Goal: Task Accomplishment & Management: Complete application form

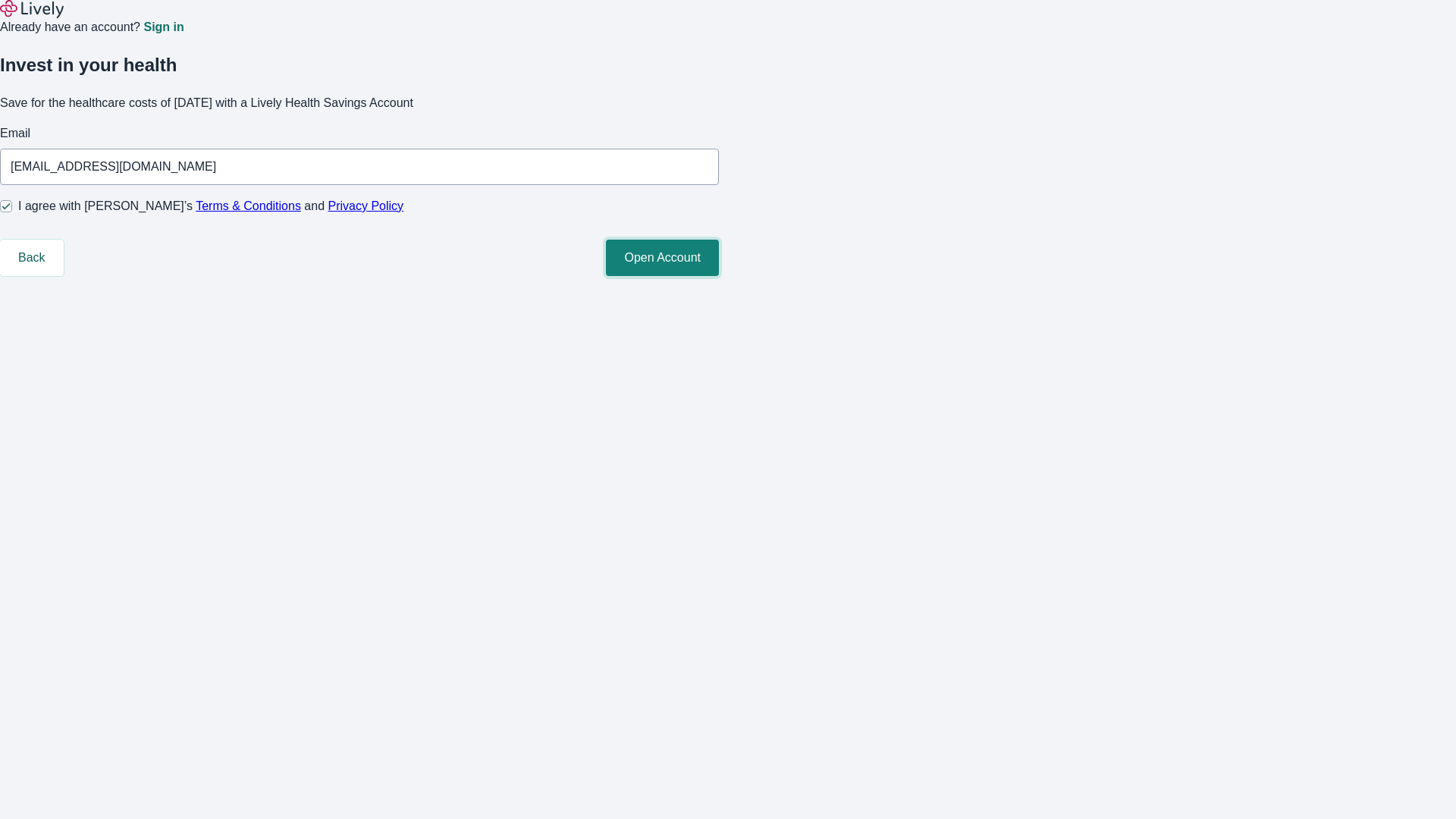
click at [719, 276] on button "Open Account" at bounding box center [662, 258] width 113 height 36
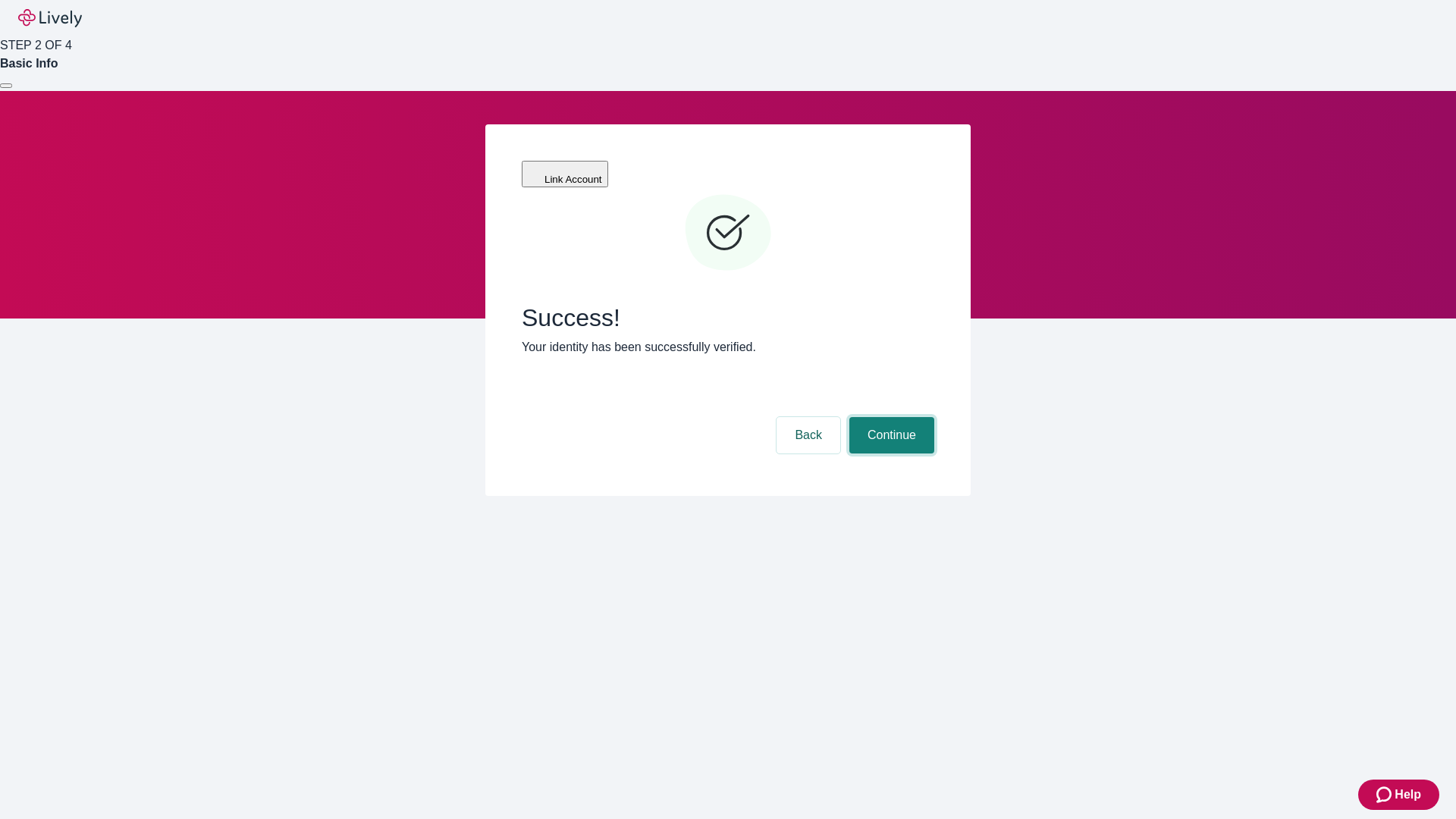
click at [890, 417] on button "Continue" at bounding box center [892, 435] width 85 height 36
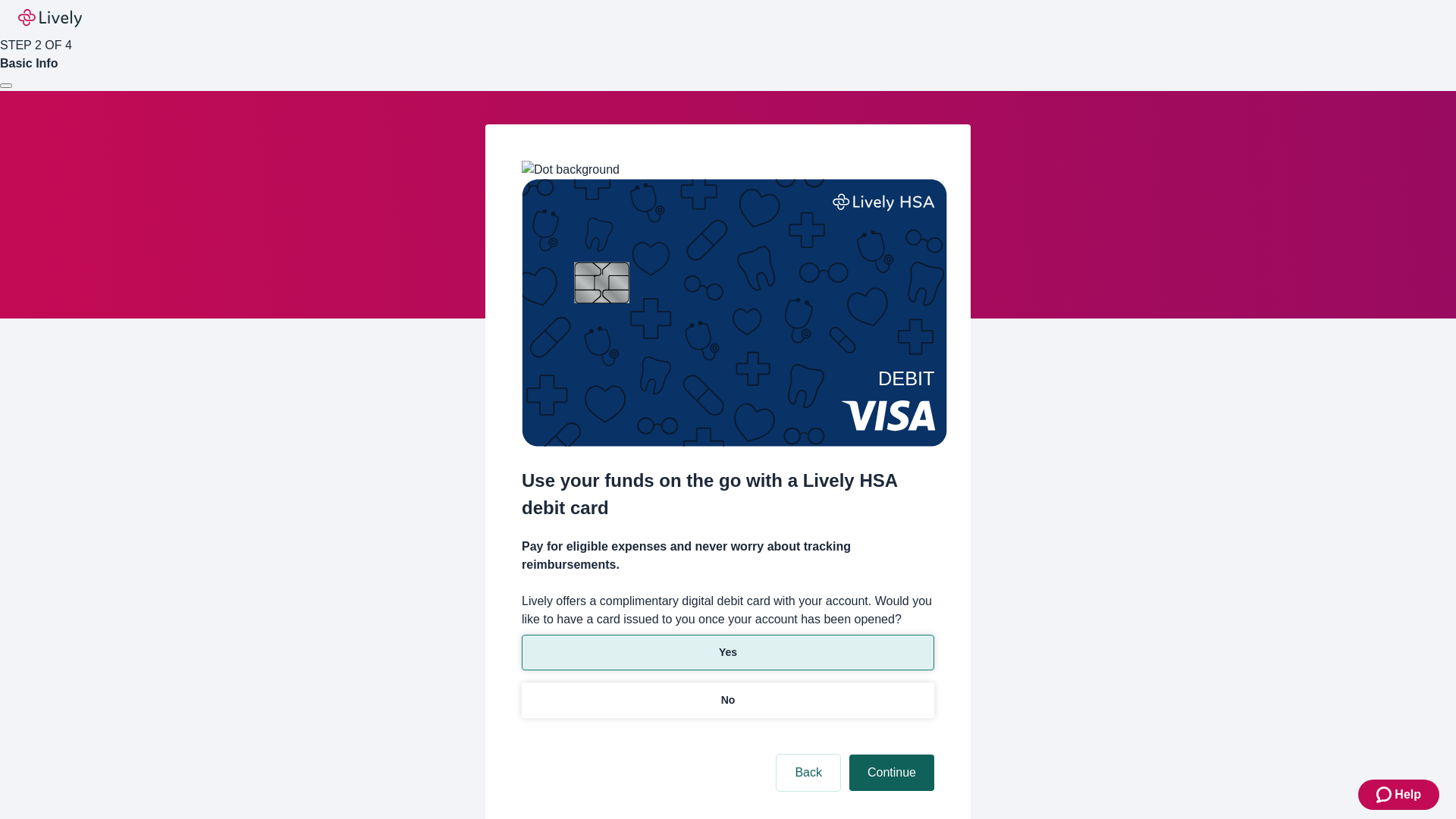
click at [727, 644] on p "Yes" at bounding box center [727, 652] width 18 height 16
click at [890, 754] on button "Continue" at bounding box center [892, 773] width 85 height 36
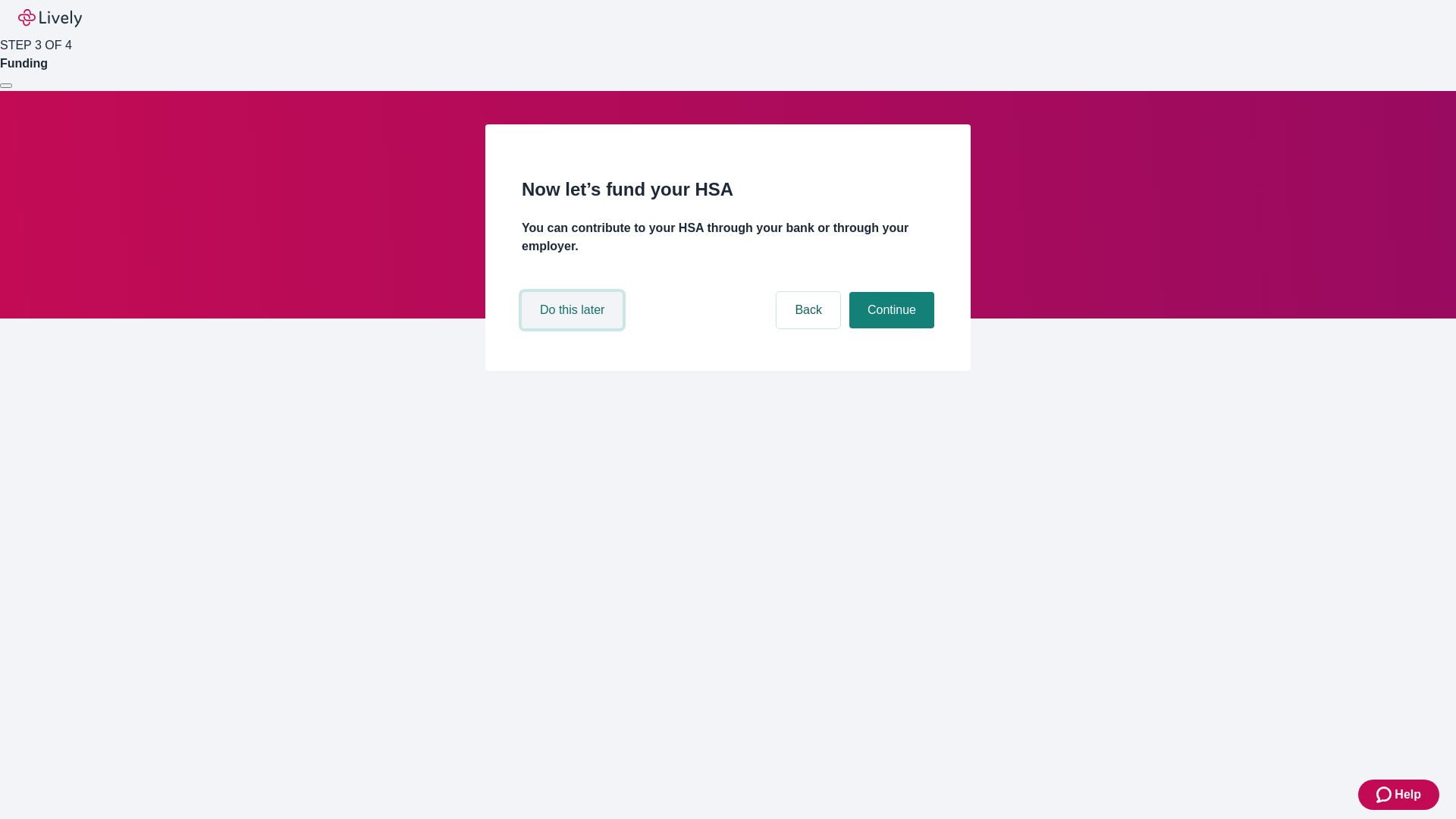
click at [574, 328] on button "Do this later" at bounding box center [572, 310] width 101 height 36
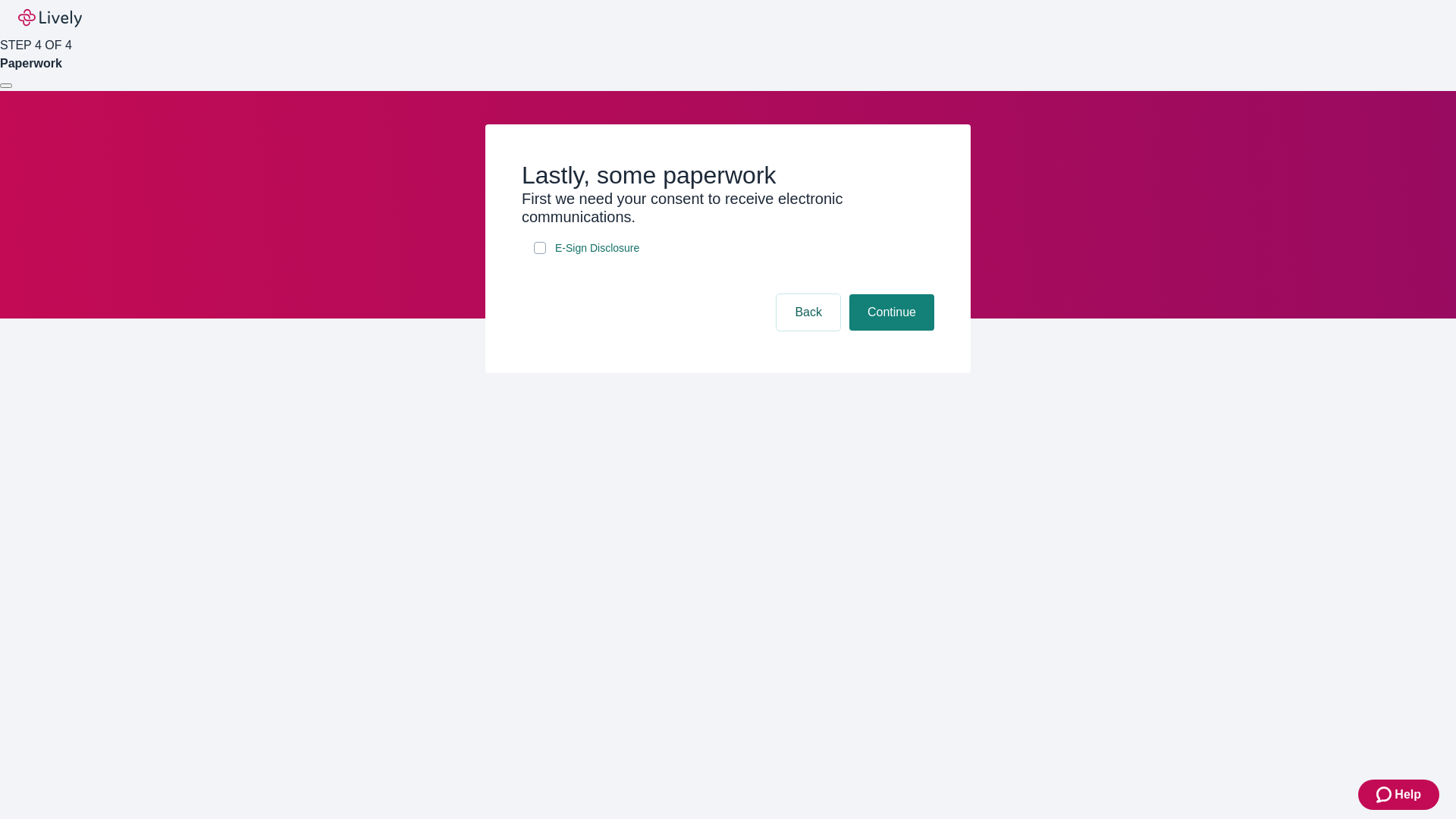
click at [540, 254] on input "E-Sign Disclosure" at bounding box center [540, 247] width 12 height 12
checkbox input "true"
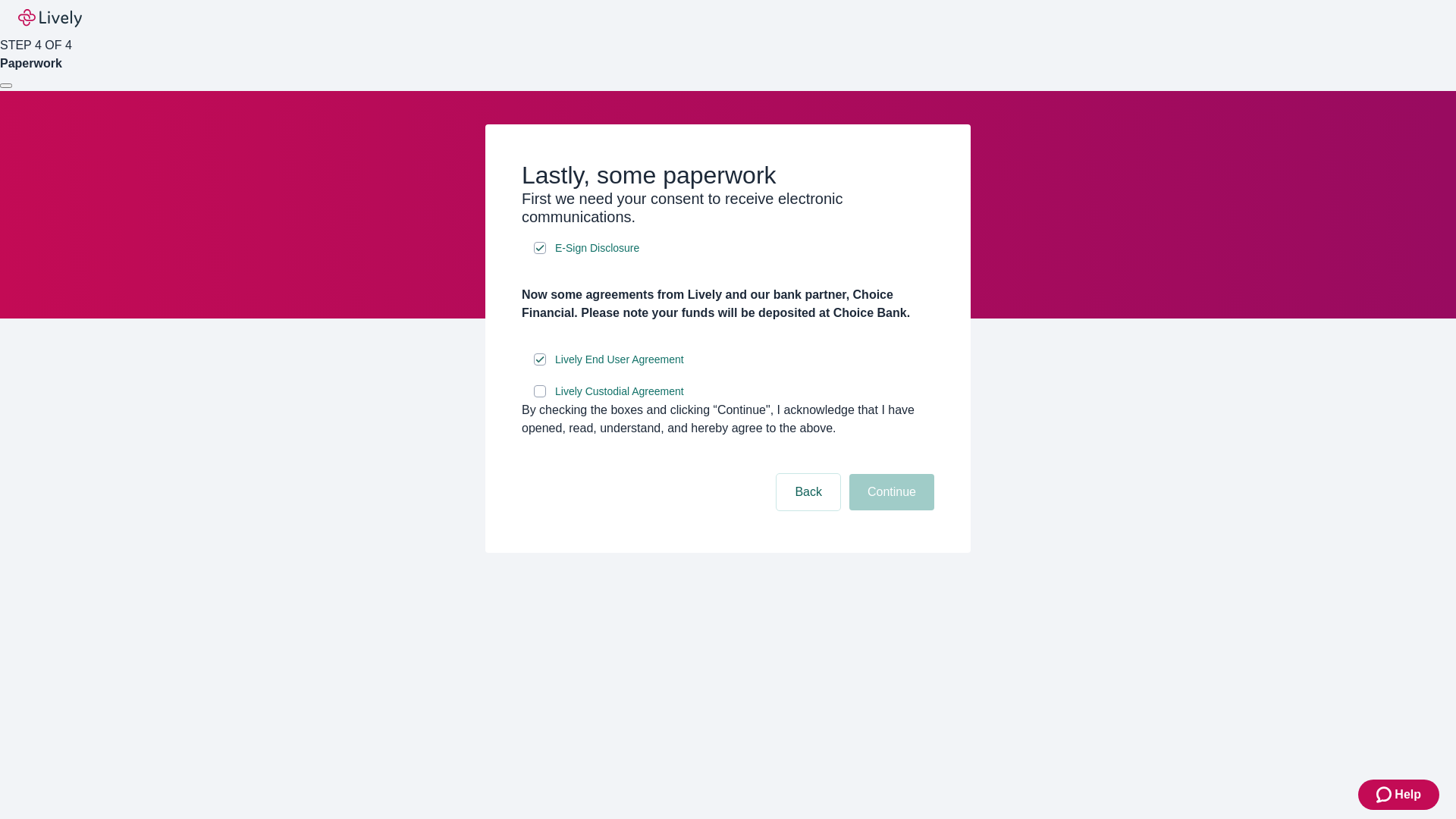
click at [540, 397] on input "Lively Custodial Agreement" at bounding box center [540, 391] width 12 height 12
checkbox input "true"
click at [890, 510] on button "Continue" at bounding box center [892, 492] width 85 height 36
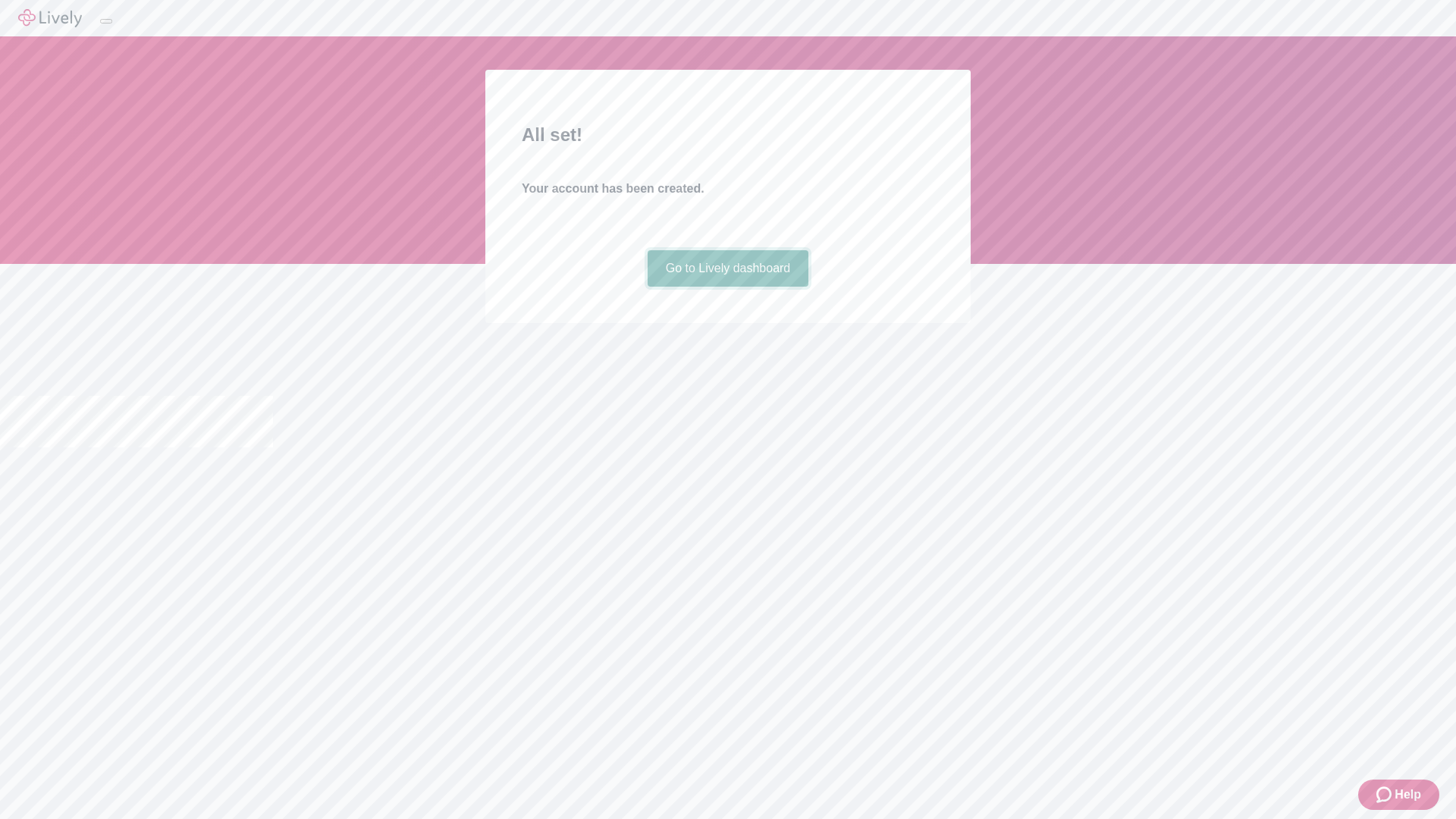
click at [727, 287] on link "Go to Lively dashboard" at bounding box center [728, 269] width 162 height 36
